Goal: Navigation & Orientation: Find specific page/section

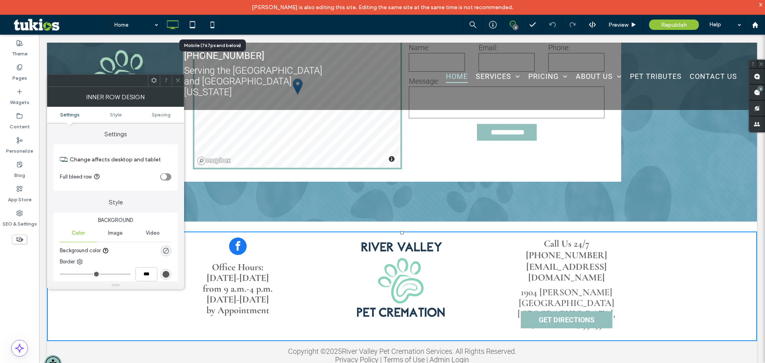
drag, startPoint x: 181, startPoint y: 81, endPoint x: 152, endPoint y: 79, distance: 29.2
click at [181, 81] on div at bounding box center [178, 81] width 12 height 12
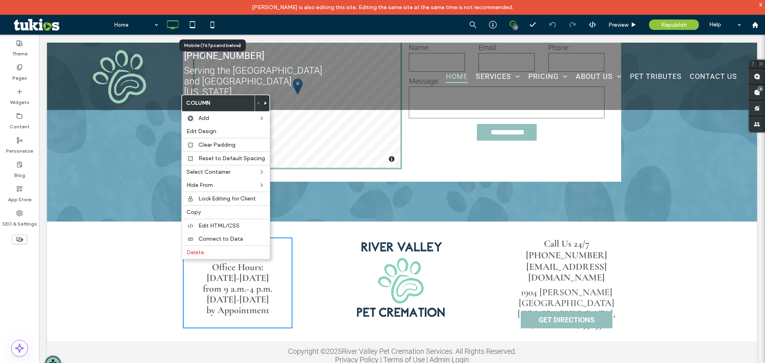
click at [116, 268] on div "Office Hours: [DATE]-[DATE] from 9 a.m.-4 p.m. [DATE]-[DATE] by Appointment Cli…" at bounding box center [402, 287] width 710 height 110
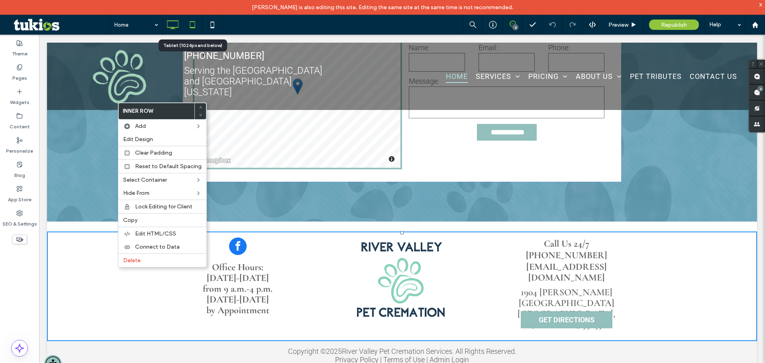
click at [193, 20] on icon at bounding box center [193, 25] width 16 height 16
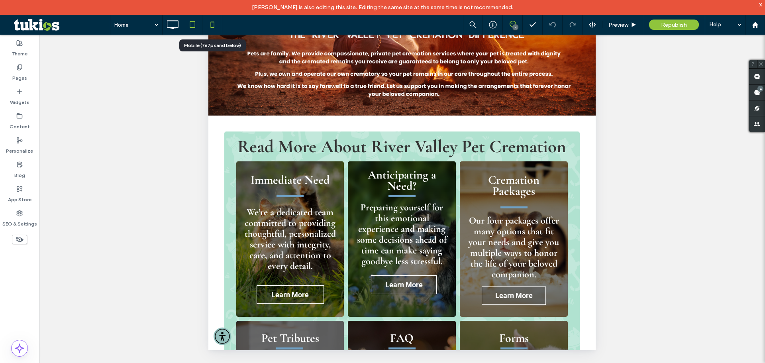
click at [212, 18] on icon at bounding box center [212, 25] width 16 height 16
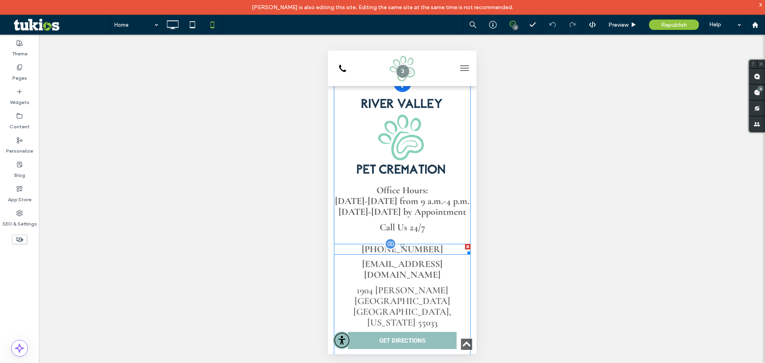
scroll to position [2362, 0]
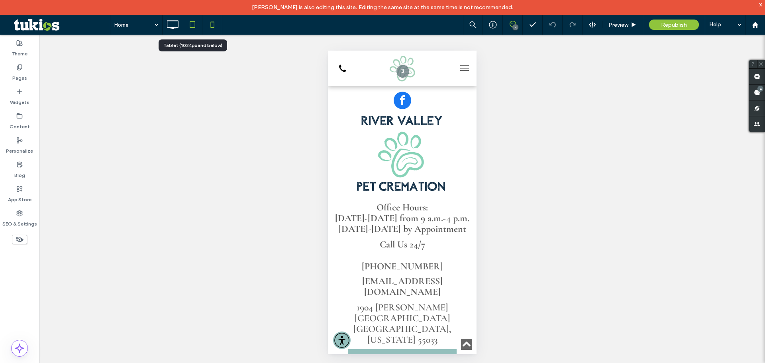
click at [191, 19] on icon at bounding box center [193, 25] width 16 height 16
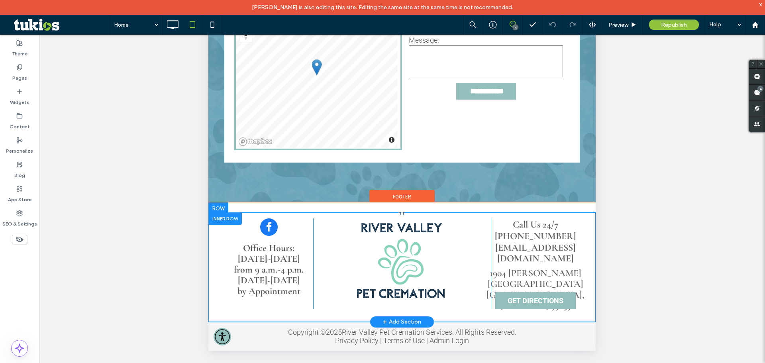
scroll to position [207, 0]
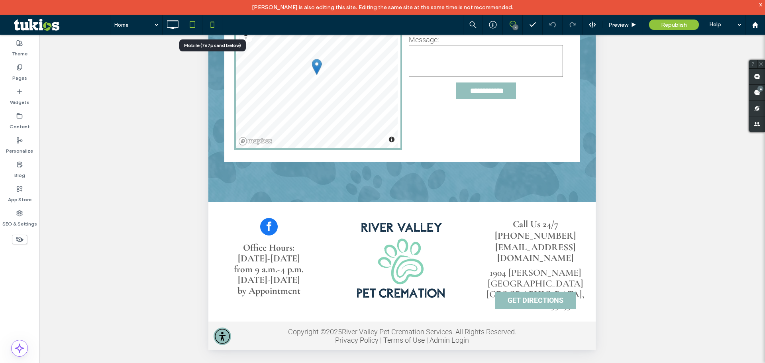
click at [211, 22] on use at bounding box center [212, 25] width 4 height 6
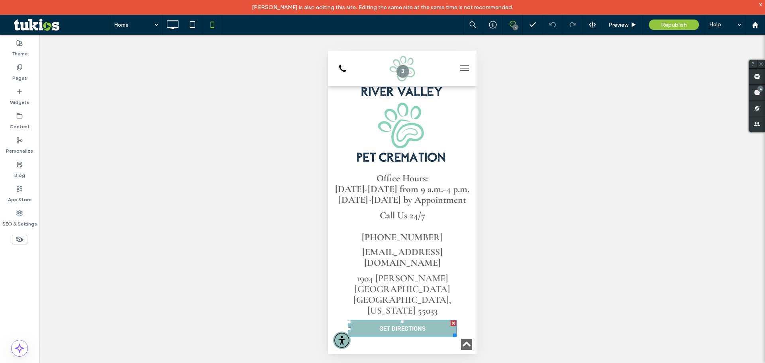
scroll to position [2402, 0]
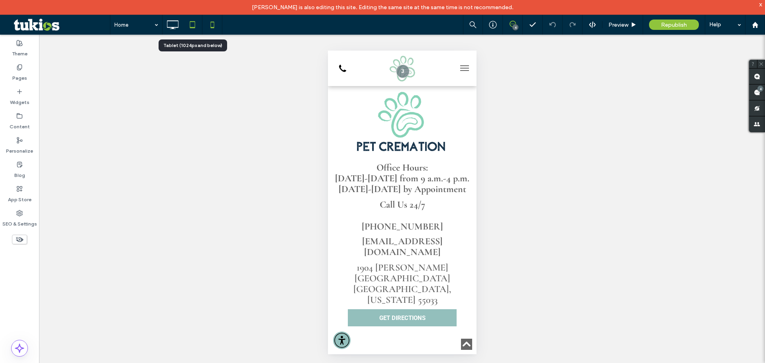
click at [190, 24] on icon at bounding box center [193, 25] width 16 height 16
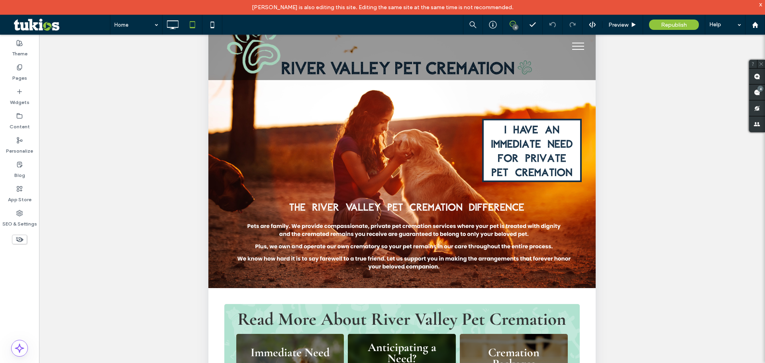
scroll to position [8, 0]
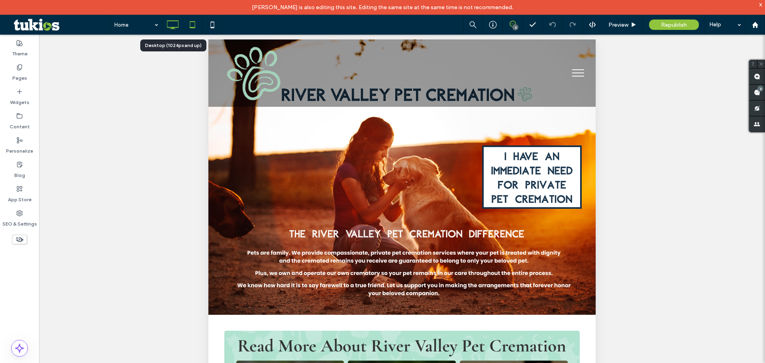
click at [175, 22] on icon at bounding box center [173, 25] width 16 height 16
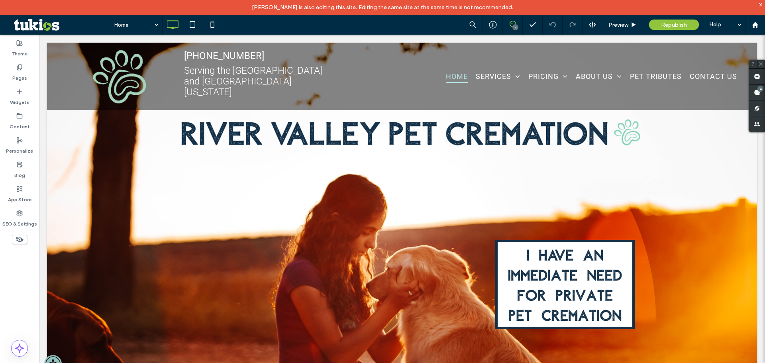
scroll to position [0, 0]
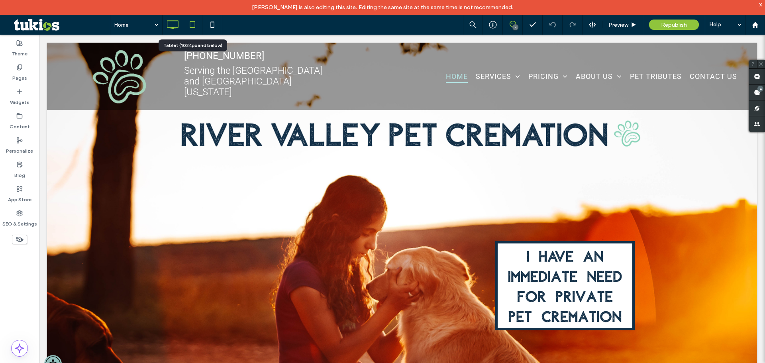
click at [187, 26] on icon at bounding box center [193, 25] width 16 height 16
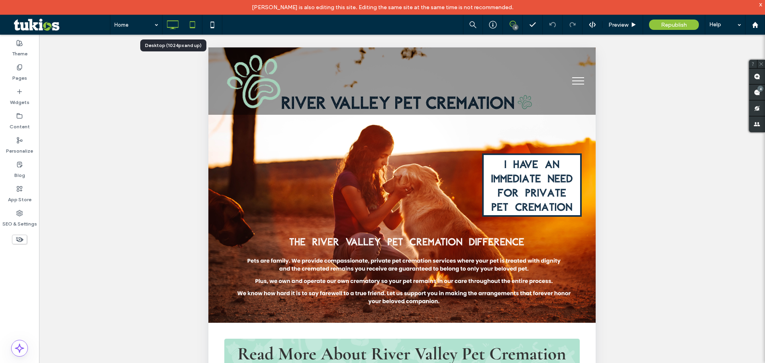
click at [169, 24] on icon at bounding box center [173, 25] width 16 height 16
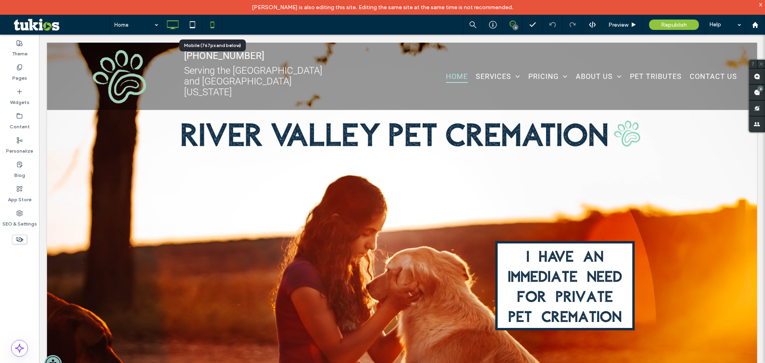
click at [207, 23] on icon at bounding box center [212, 25] width 16 height 16
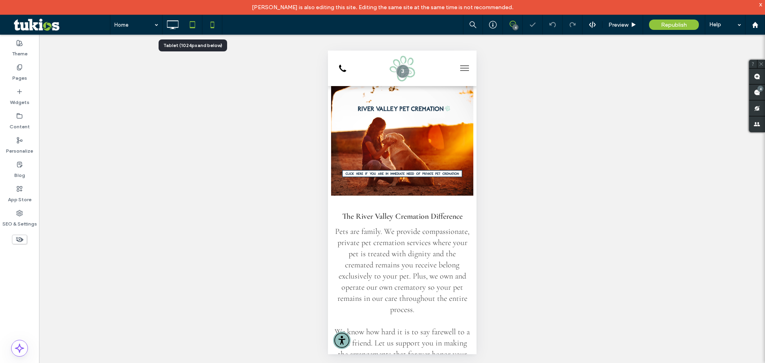
click at [195, 25] on icon at bounding box center [193, 25] width 16 height 16
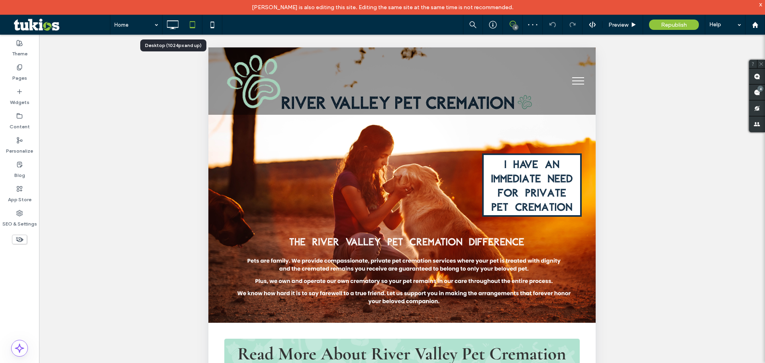
drag, startPoint x: 172, startPoint y: 26, endPoint x: 183, endPoint y: 29, distance: 12.0
click at [172, 26] on icon at bounding box center [173, 25] width 16 height 16
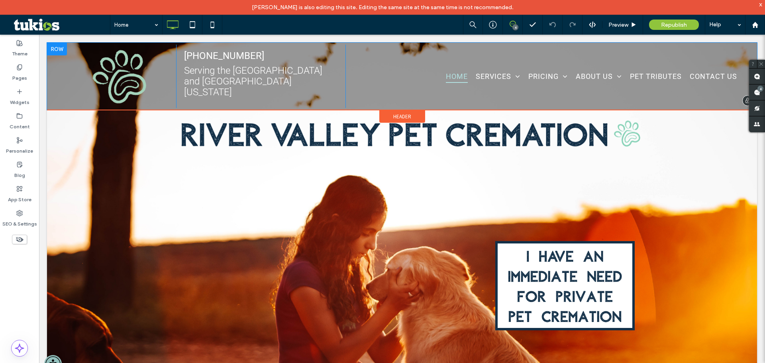
click at [267, 69] on div "[PHONE_NUMBER] Serving the [GEOGRAPHIC_DATA] and Western [US_STATE] Click To Pa…" at bounding box center [261, 76] width 170 height 63
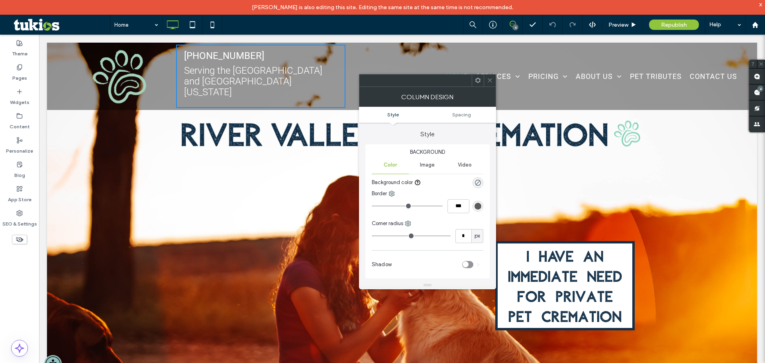
drag, startPoint x: 493, startPoint y: 81, endPoint x: 410, endPoint y: 97, distance: 84.6
click at [492, 81] on icon at bounding box center [490, 80] width 6 height 6
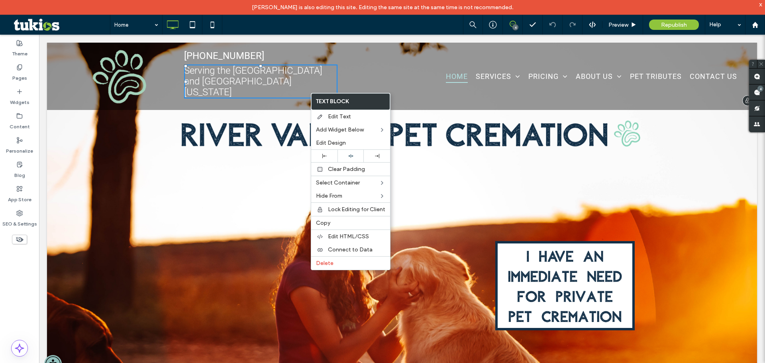
click at [286, 99] on div "[PHONE_NUMBER] Serving the [GEOGRAPHIC_DATA] and Western [US_STATE] Click To Pa…" at bounding box center [261, 76] width 170 height 63
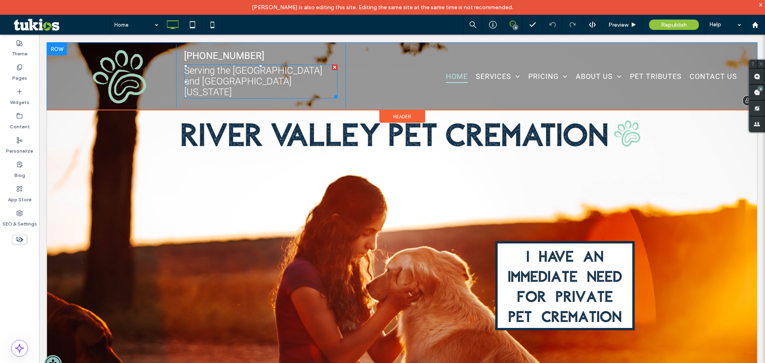
click at [339, 103] on div "[PHONE_NUMBER] Serving the [GEOGRAPHIC_DATA] and Western [US_STATE] Click To Pa…" at bounding box center [261, 76] width 170 height 63
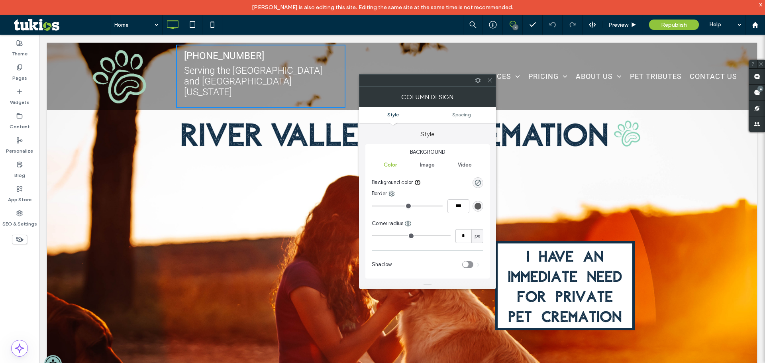
click at [489, 81] on icon at bounding box center [490, 80] width 6 height 6
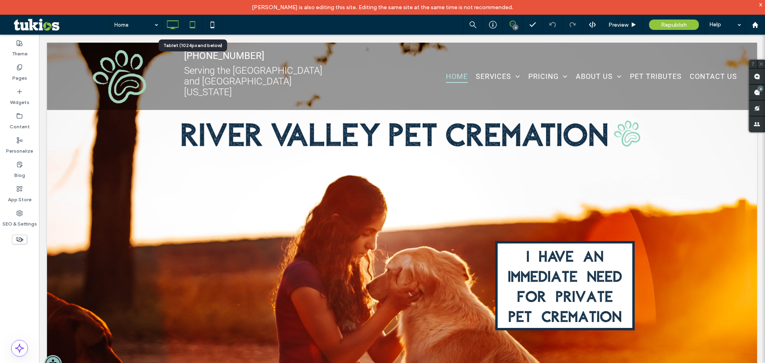
click at [201, 27] on div at bounding box center [193, 25] width 20 height 16
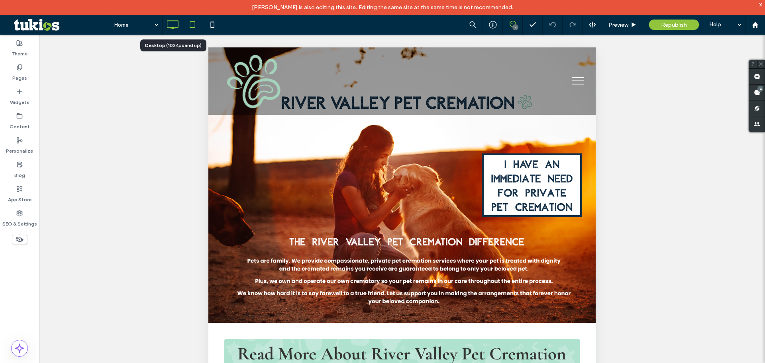
click at [171, 26] on icon at bounding box center [173, 25] width 16 height 16
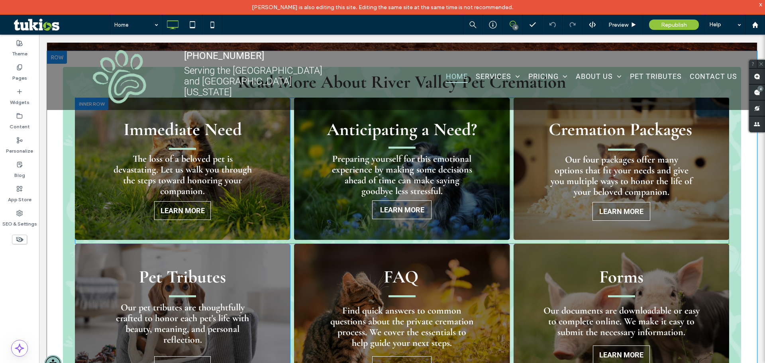
scroll to position [478, 0]
click at [491, 25] on icon at bounding box center [493, 25] width 8 height 8
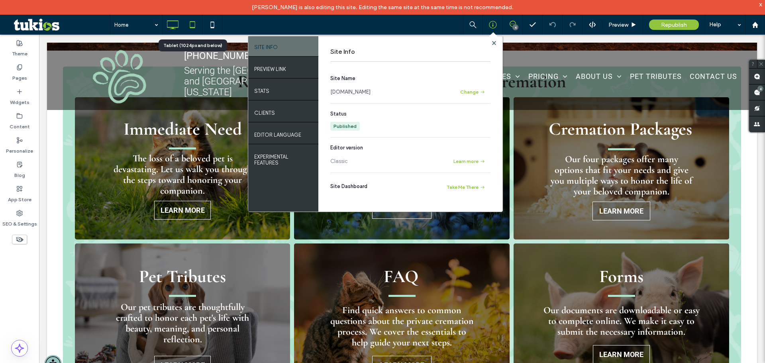
click at [195, 23] on icon at bounding box center [193, 25] width 16 height 16
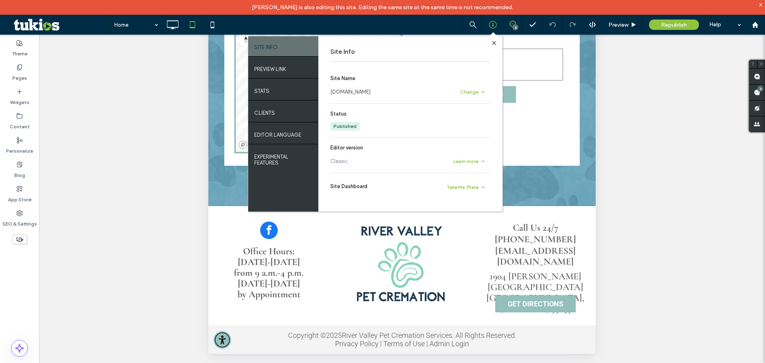
scroll to position [207, 0]
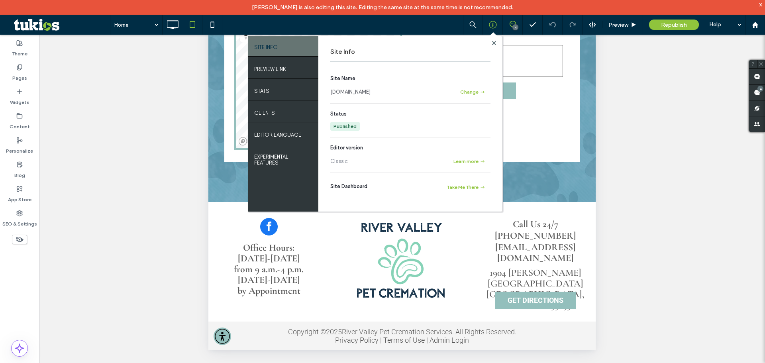
click at [491, 44] on div at bounding box center [494, 43] width 6 height 6
click at [493, 43] on use at bounding box center [494, 43] width 4 height 4
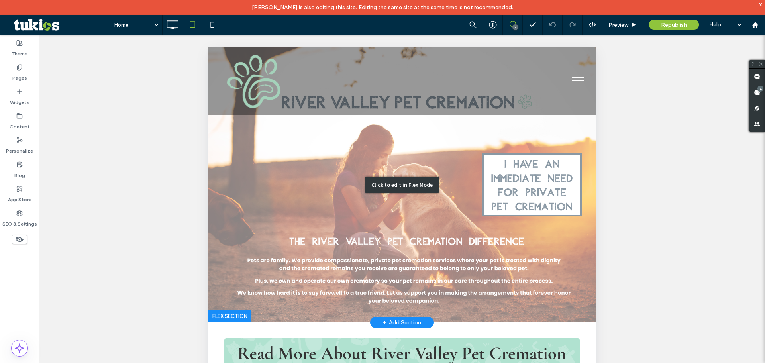
scroll to position [0, 0]
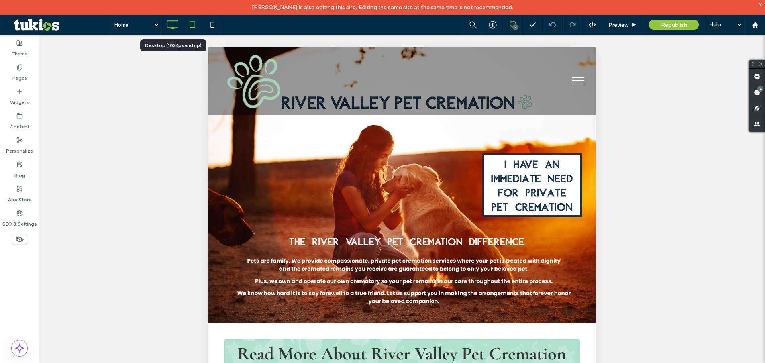
click at [173, 25] on icon at bounding box center [173, 25] width 16 height 16
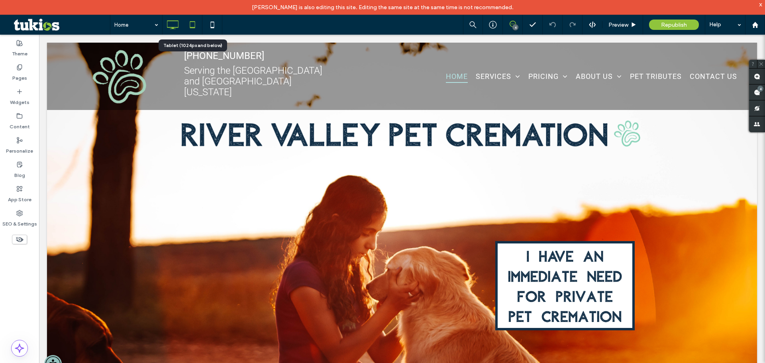
click at [196, 31] on icon at bounding box center [193, 25] width 16 height 16
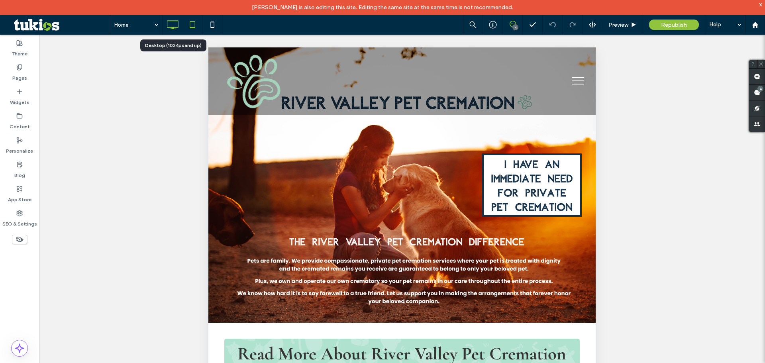
click at [175, 26] on icon at bounding box center [173, 25] width 16 height 16
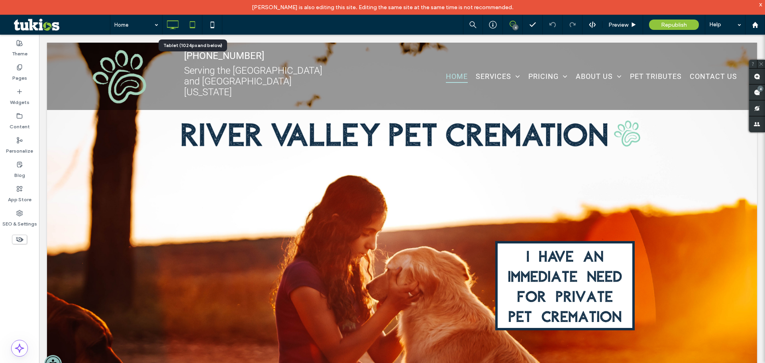
click at [191, 26] on icon at bounding box center [193, 25] width 16 height 16
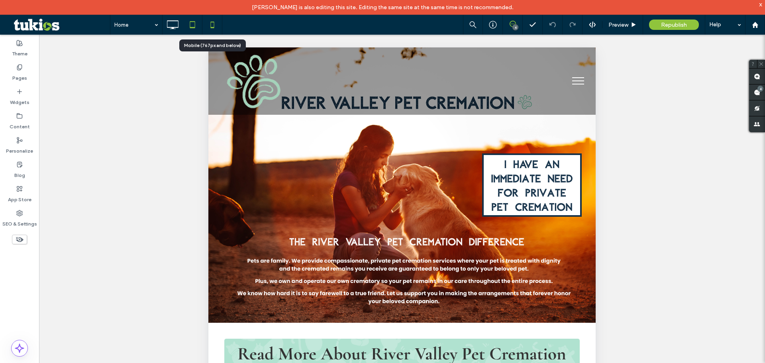
click at [216, 29] on icon at bounding box center [212, 25] width 16 height 16
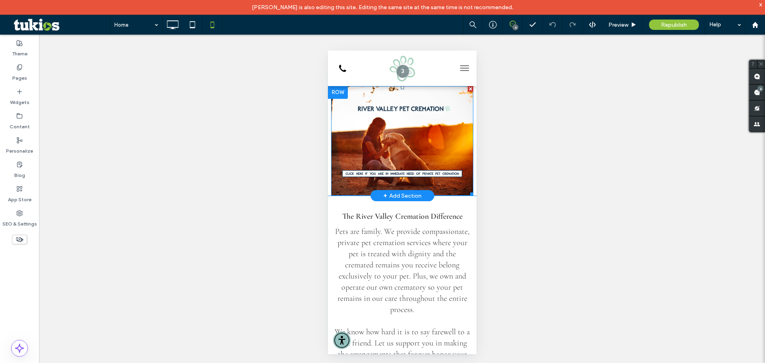
click at [399, 175] on img at bounding box center [402, 141] width 142 height 110
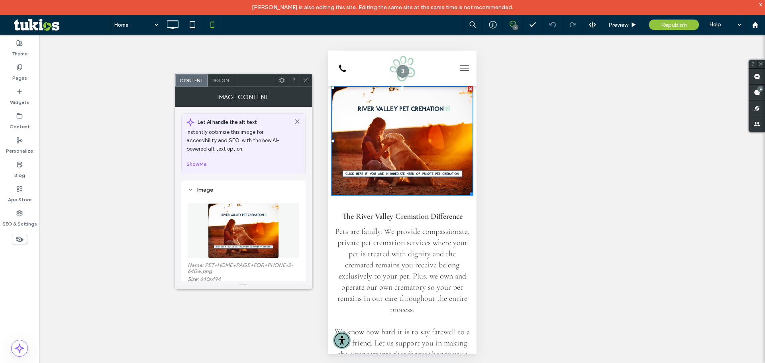
click at [305, 76] on span at bounding box center [306, 81] width 6 height 12
